Goal: Entertainment & Leisure: Browse casually

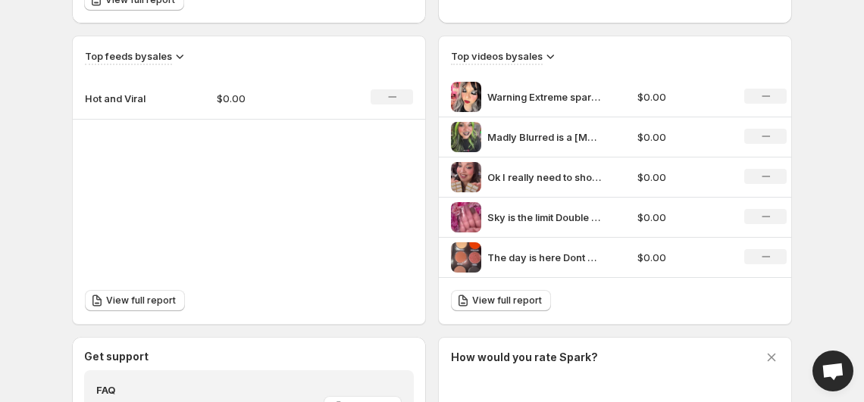
scroll to position [494, 0]
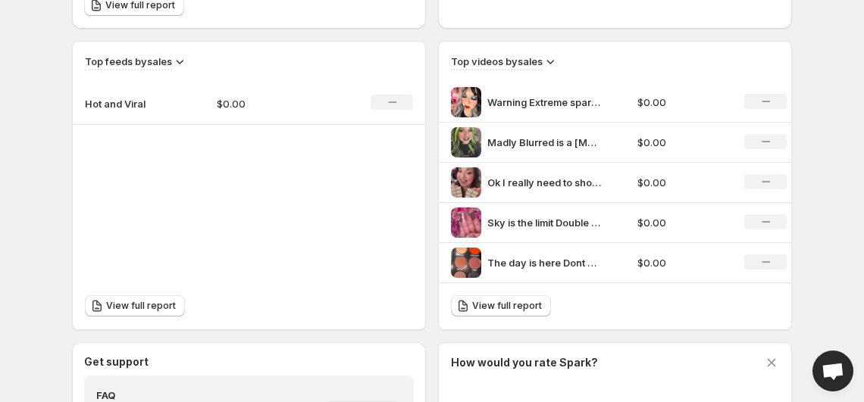
click at [760, 180] on div "No change" at bounding box center [765, 181] width 42 height 15
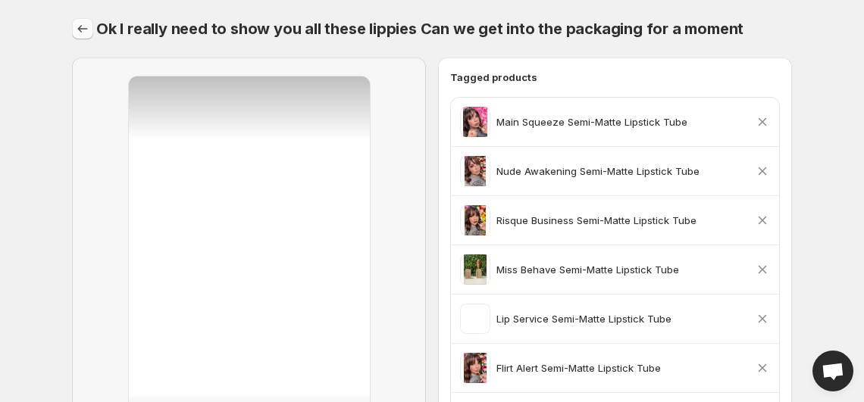
click at [77, 23] on icon "Settings" at bounding box center [82, 28] width 15 height 15
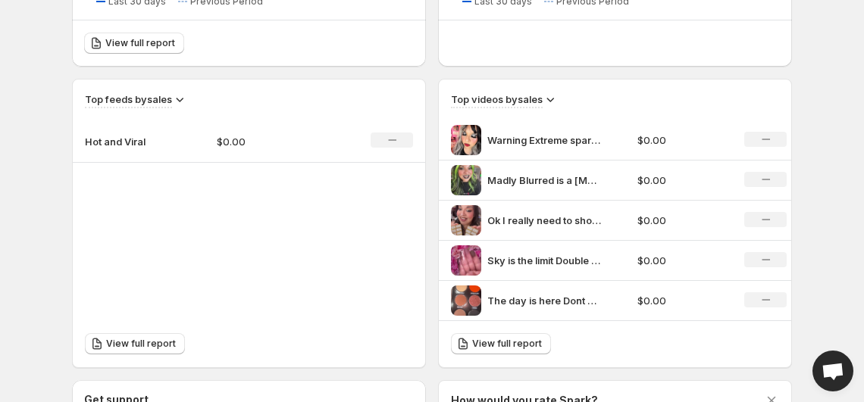
scroll to position [511, 0]
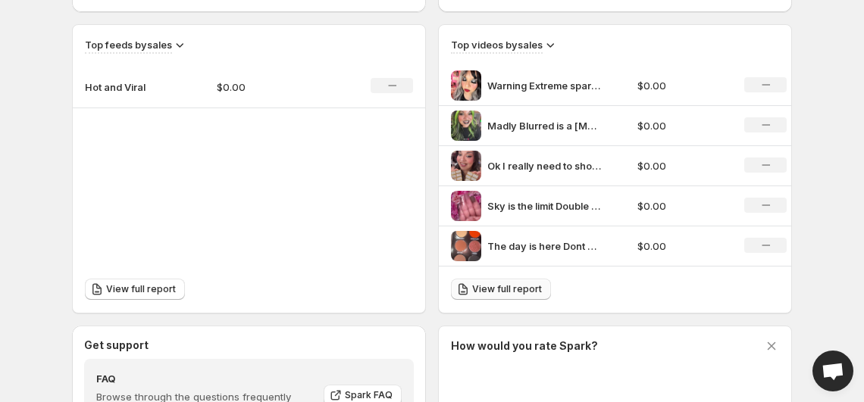
click at [506, 285] on span "View full report" at bounding box center [507, 289] width 70 height 12
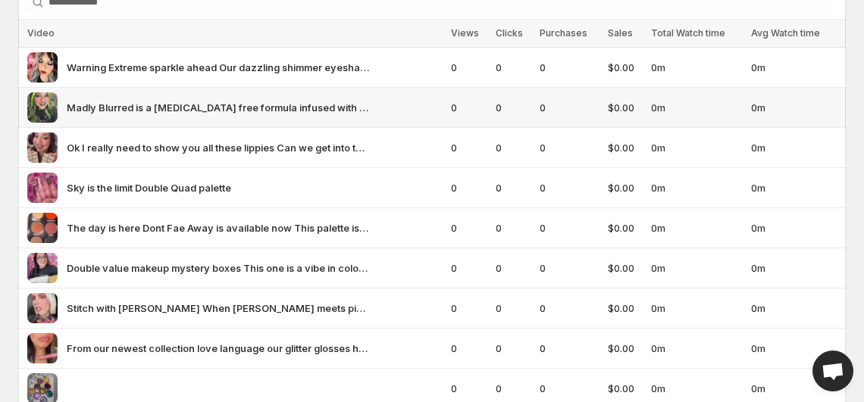
scroll to position [186, 0]
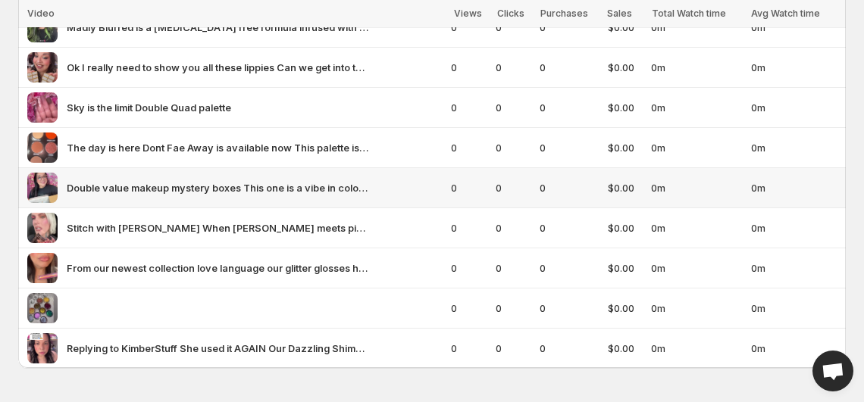
click at [225, 182] on span "Double value makeup mystery boxes This one is a vibe in color box" at bounding box center [218, 187] width 303 height 15
click at [52, 186] on img at bounding box center [42, 188] width 30 height 30
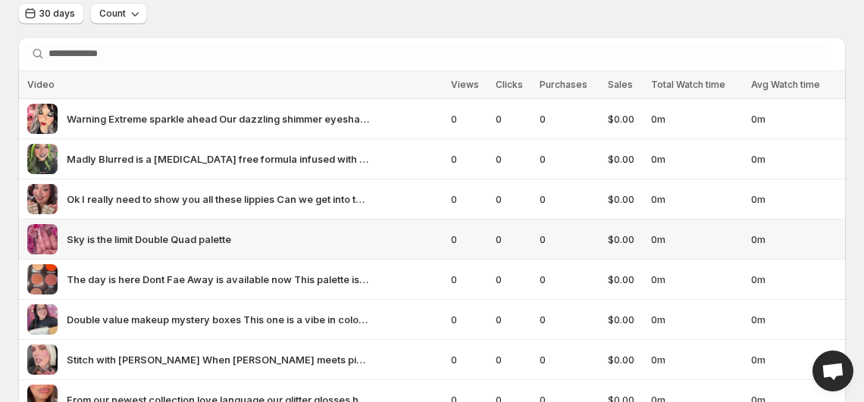
scroll to position [51, 0]
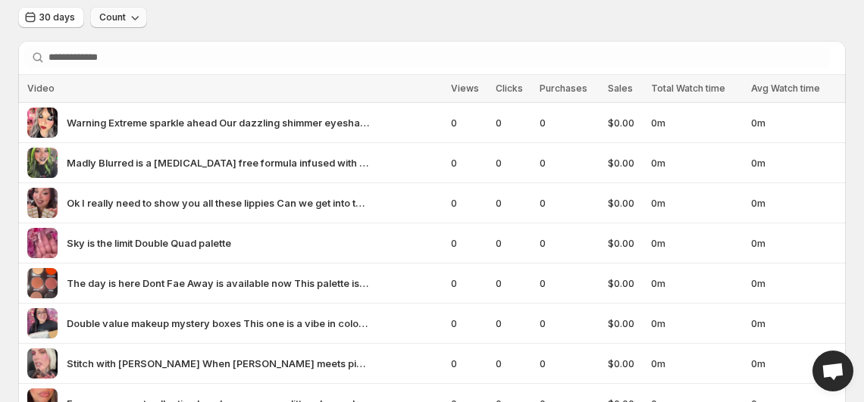
click at [139, 16] on icon "button" at bounding box center [134, 17] width 15 height 15
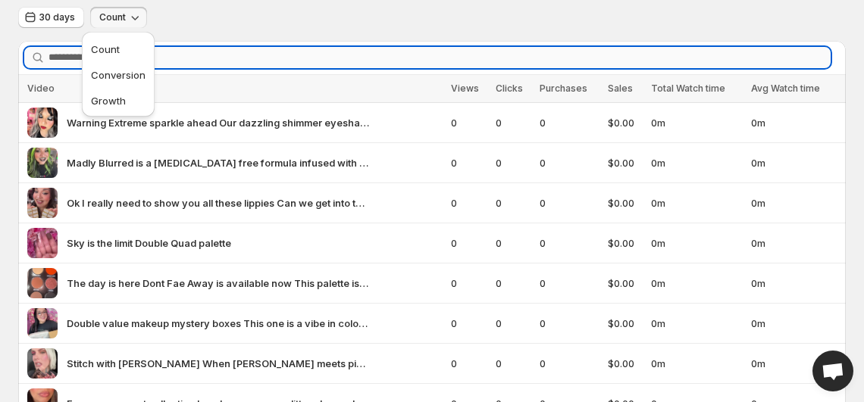
click at [263, 48] on input "Search videos" at bounding box center [439, 57] width 782 height 21
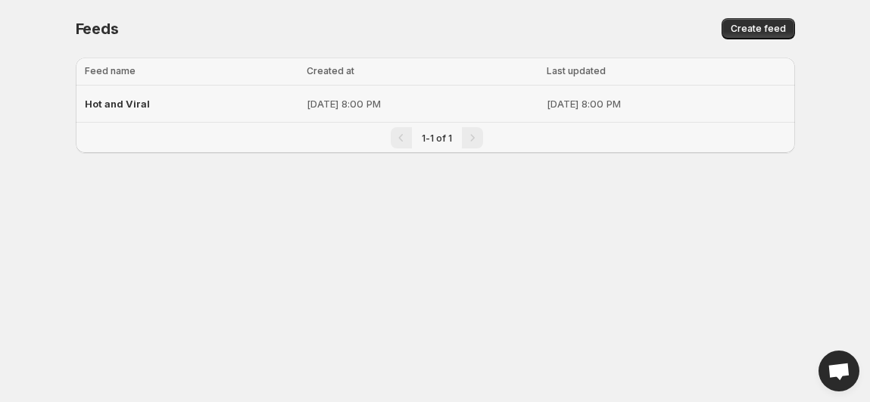
click at [201, 99] on div "Hot and Viral" at bounding box center [191, 103] width 213 height 27
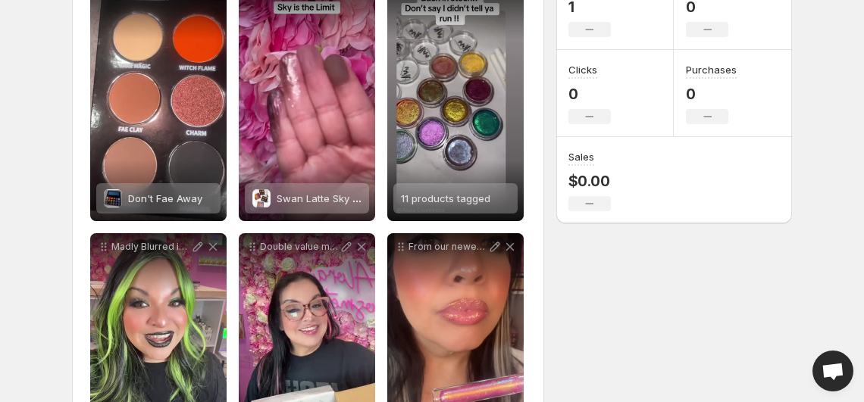
scroll to position [271, 0]
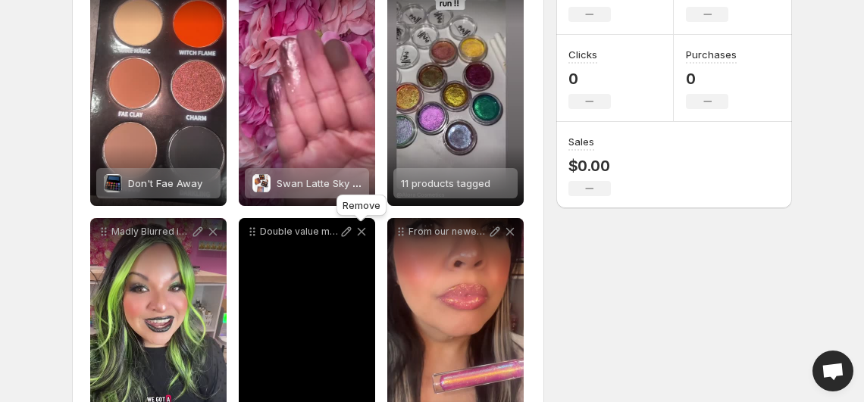
click at [358, 232] on icon at bounding box center [361, 231] width 15 height 15
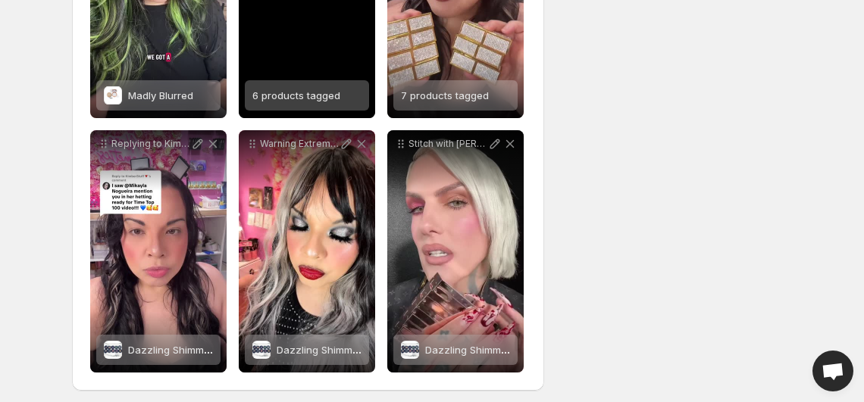
scroll to position [621, 0]
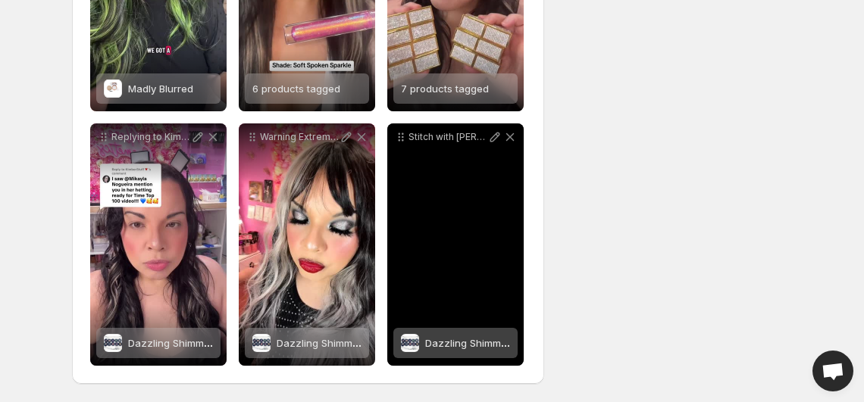
click at [427, 333] on div "Dazzling Shimmer Eyeshadow" at bounding box center [467, 343] width 85 height 30
drag, startPoint x: 427, startPoint y: 240, endPoint x: 403, endPoint y: 161, distance: 82.4
click at [403, 161] on div "Stitch with [PERSON_NAME] When [PERSON_NAME] meets pigment magic happens" at bounding box center [455, 244] width 136 height 242
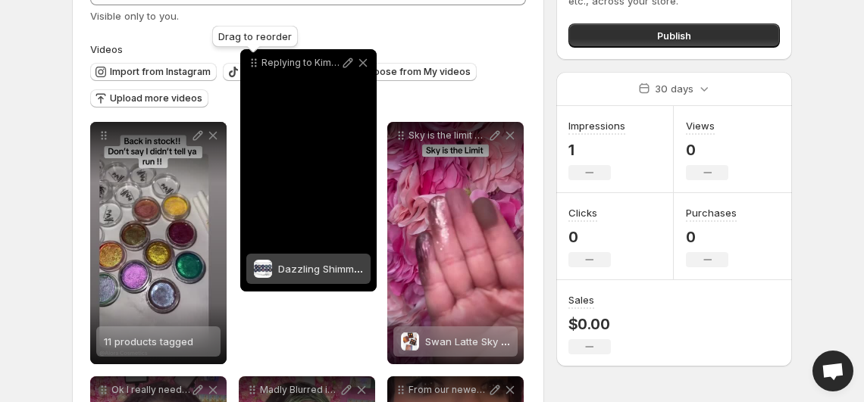
scroll to position [88, 0]
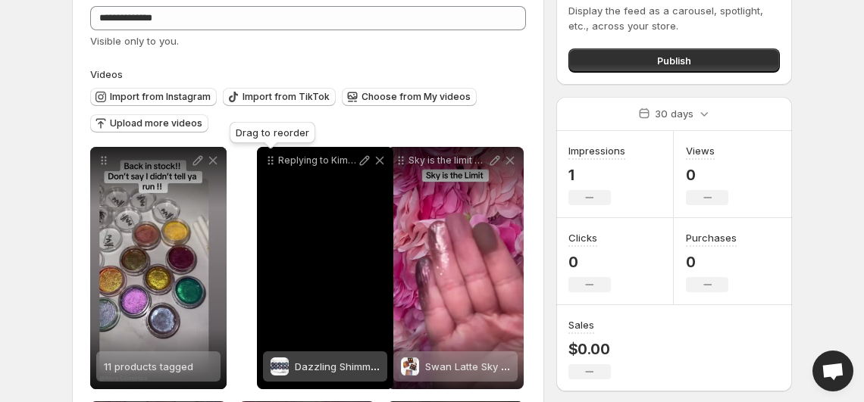
drag, startPoint x: 105, startPoint y: 228, endPoint x: 270, endPoint y: 167, distance: 175.9
click at [270, 167] on icon at bounding box center [270, 160] width 15 height 15
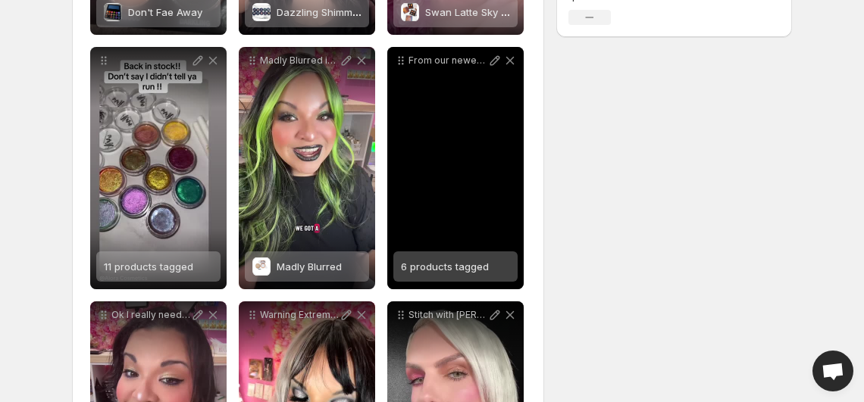
scroll to position [442, 0]
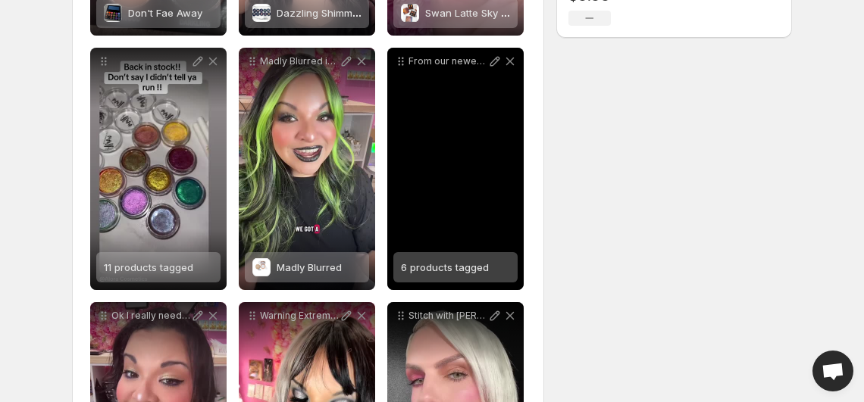
click at [473, 64] on p "From our newest collection love language our glitter glosses have a ultra shine…" at bounding box center [447, 61] width 79 height 12
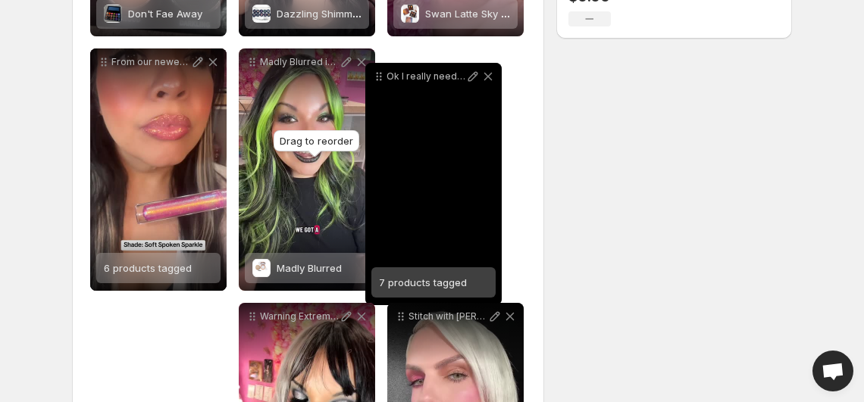
scroll to position [424, 0]
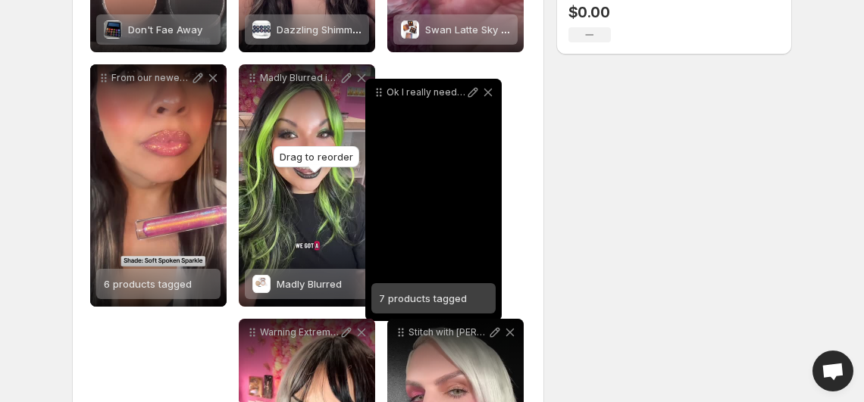
drag, startPoint x: 103, startPoint y: 317, endPoint x: 382, endPoint y: 70, distance: 372.5
click at [382, 85] on icon at bounding box center [378, 92] width 15 height 15
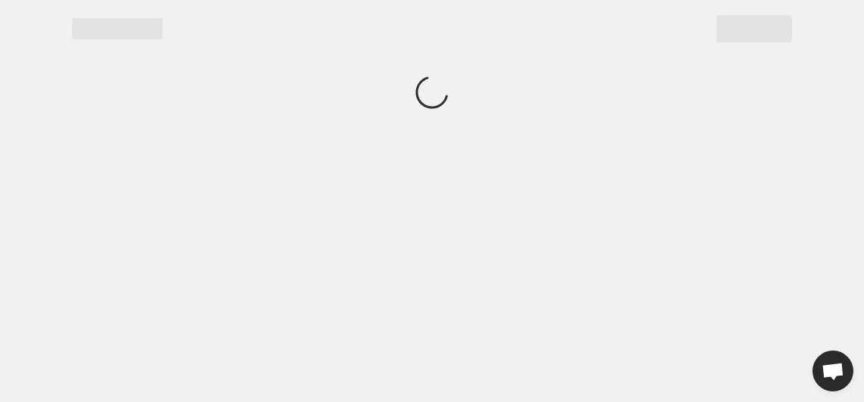
scroll to position [0, 0]
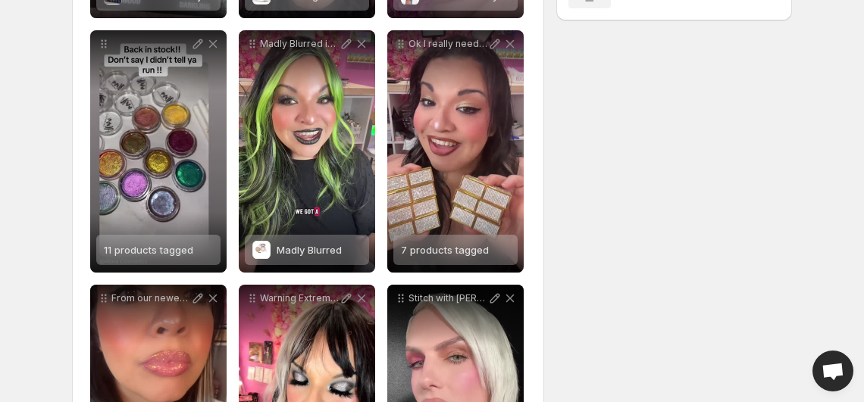
scroll to position [461, 0]
